Goal: Navigation & Orientation: Go to known website

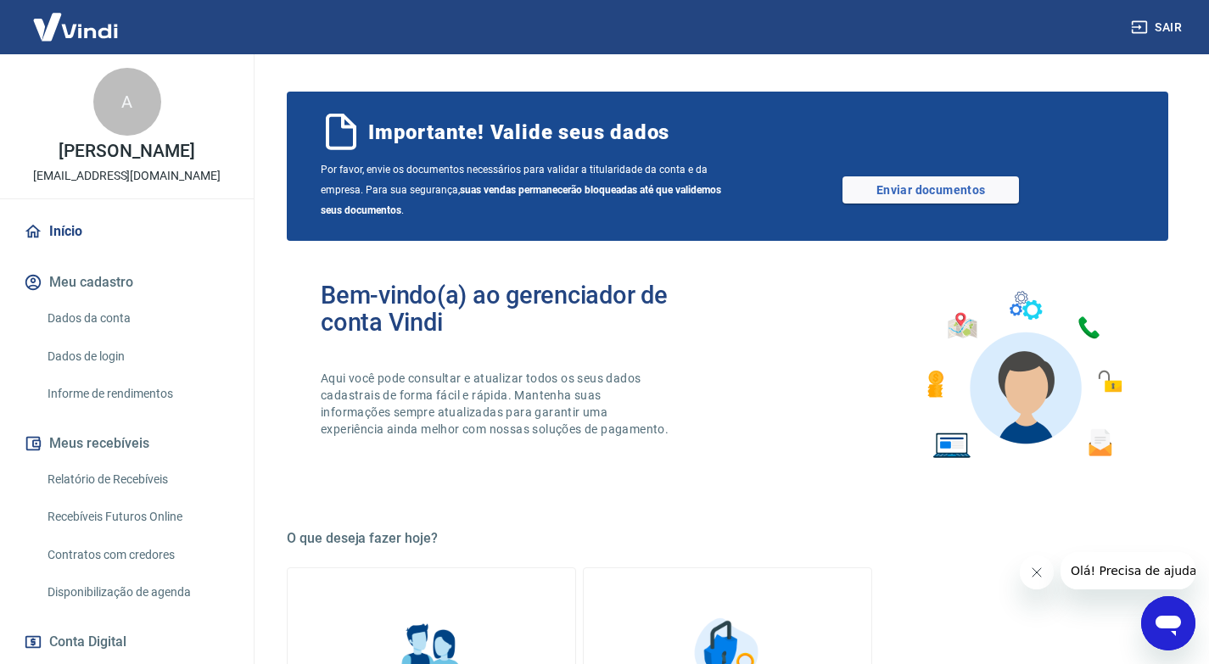
click at [84, 27] on img at bounding box center [75, 27] width 110 height 52
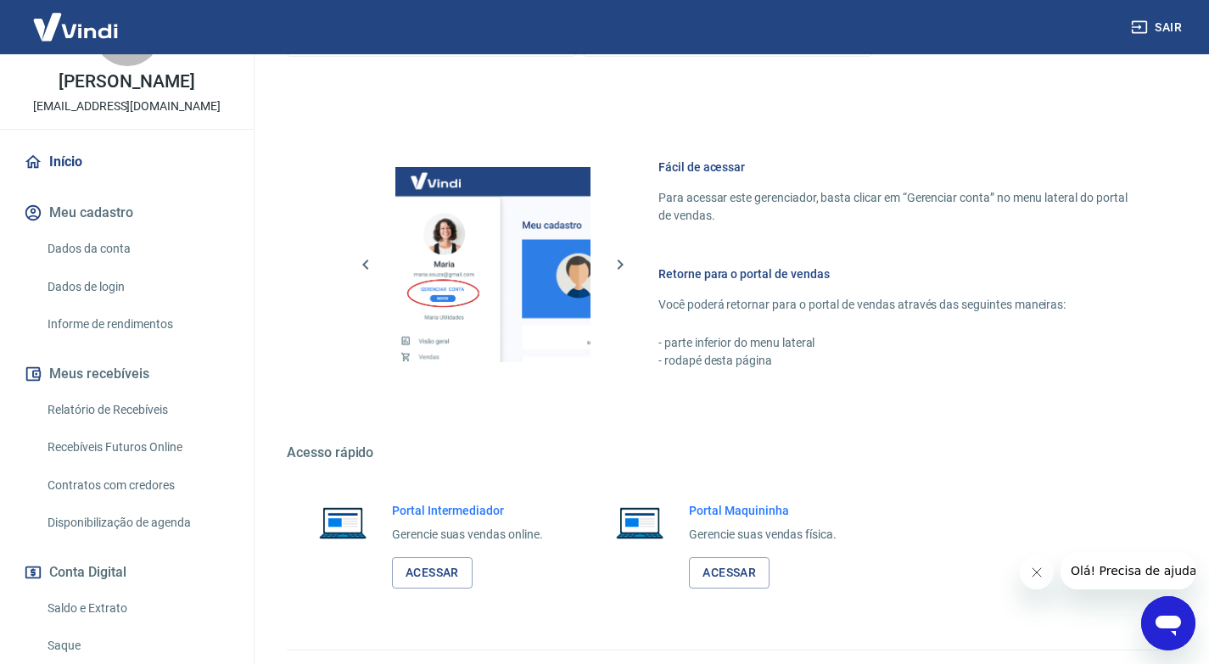
scroll to position [845, 0]
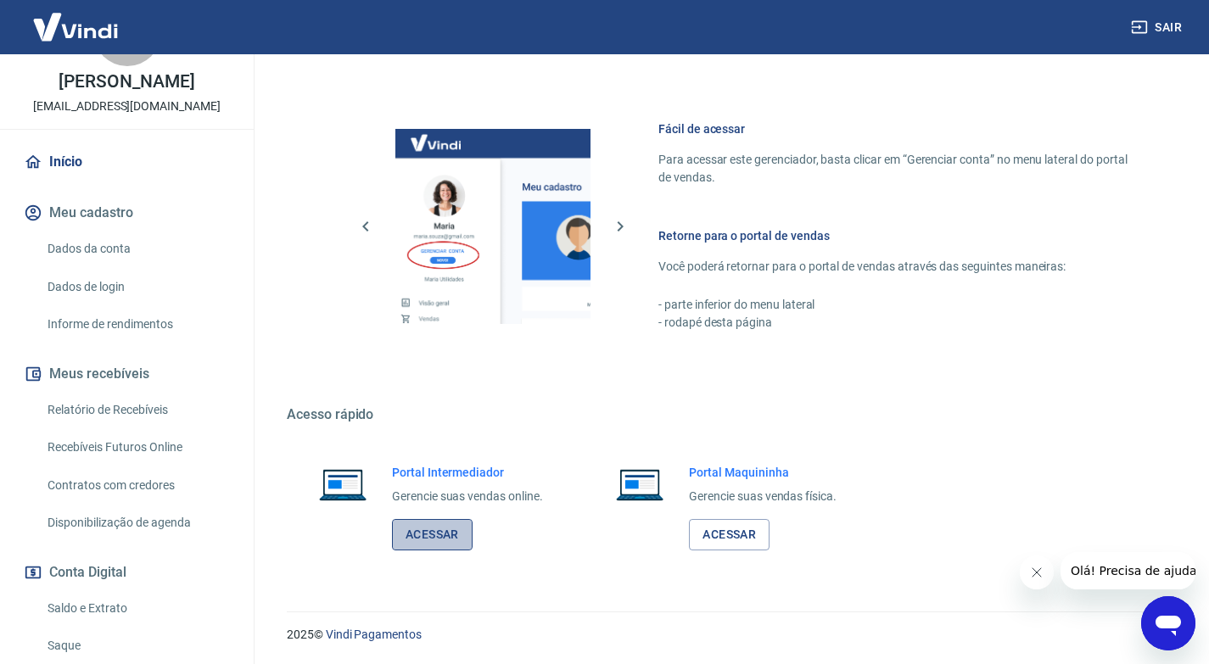
click at [455, 535] on link "Acessar" at bounding box center [432, 534] width 81 height 31
